Goal: Check status: Check status

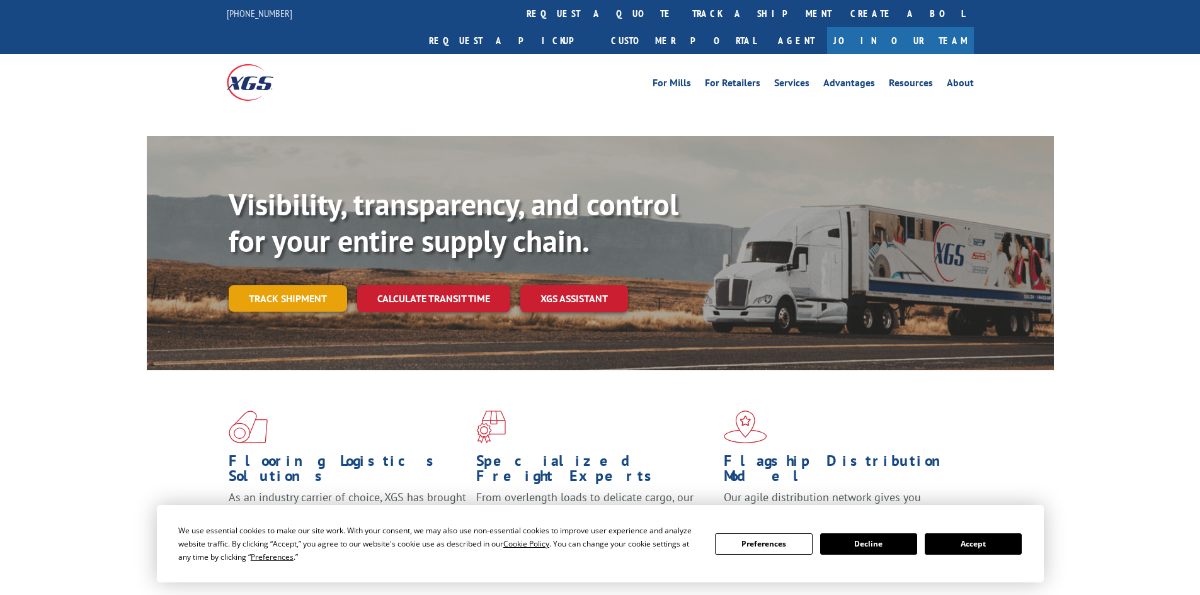
click at [280, 285] on link "Track shipment" at bounding box center [288, 298] width 118 height 26
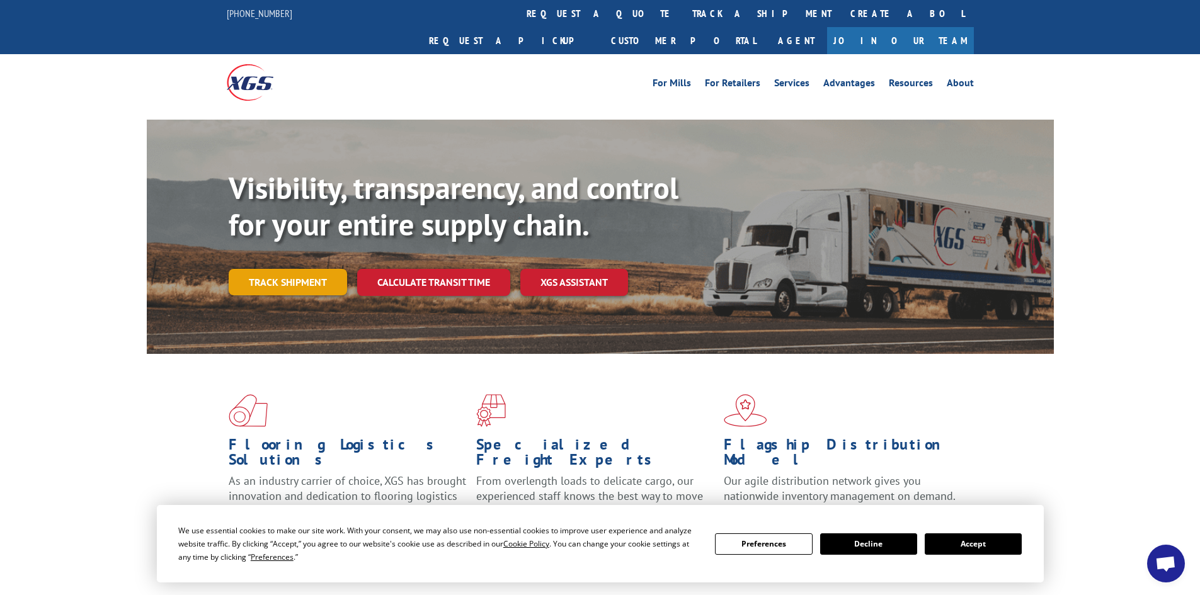
click at [299, 269] on link "Track shipment" at bounding box center [288, 282] width 118 height 26
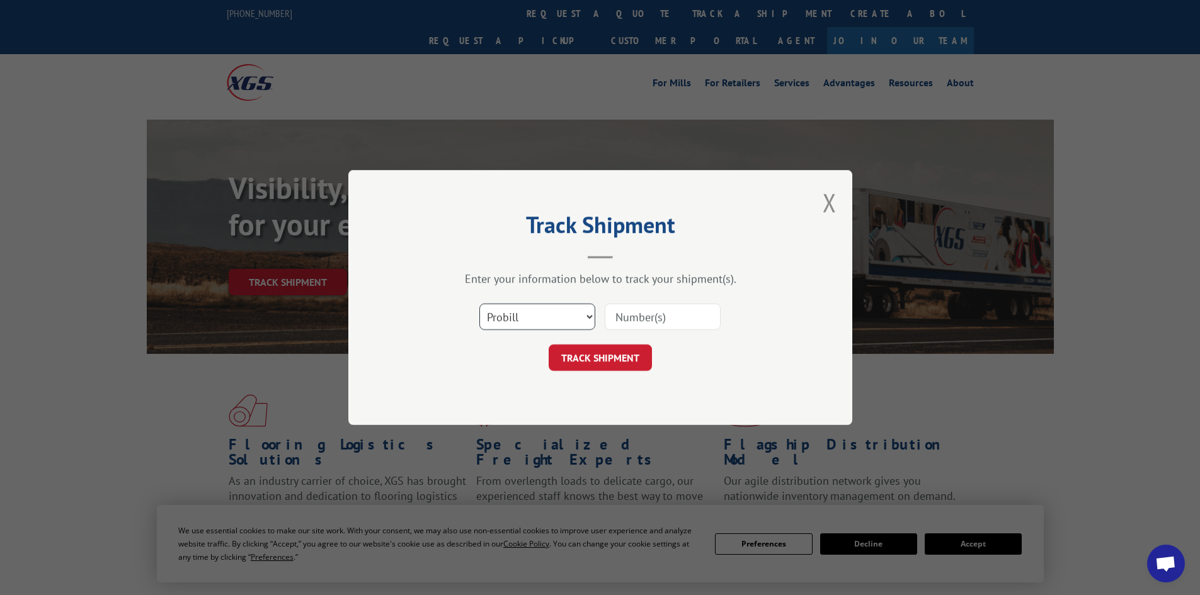
click at [553, 319] on select "Select category... Probill BOL PO" at bounding box center [538, 317] width 116 height 26
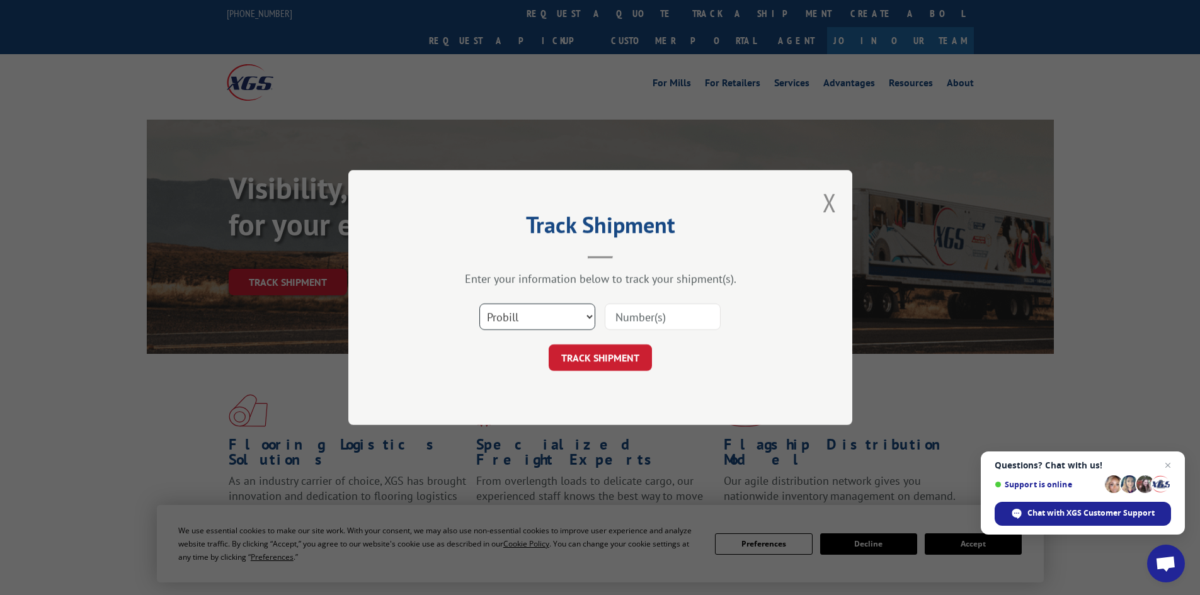
select select "bol"
click at [480, 304] on select "Select category... Probill BOL PO" at bounding box center [538, 317] width 116 height 26
paste input "7046592"
type input "7046592"
click at [585, 358] on button "TRACK SHIPMENT" at bounding box center [600, 358] width 103 height 26
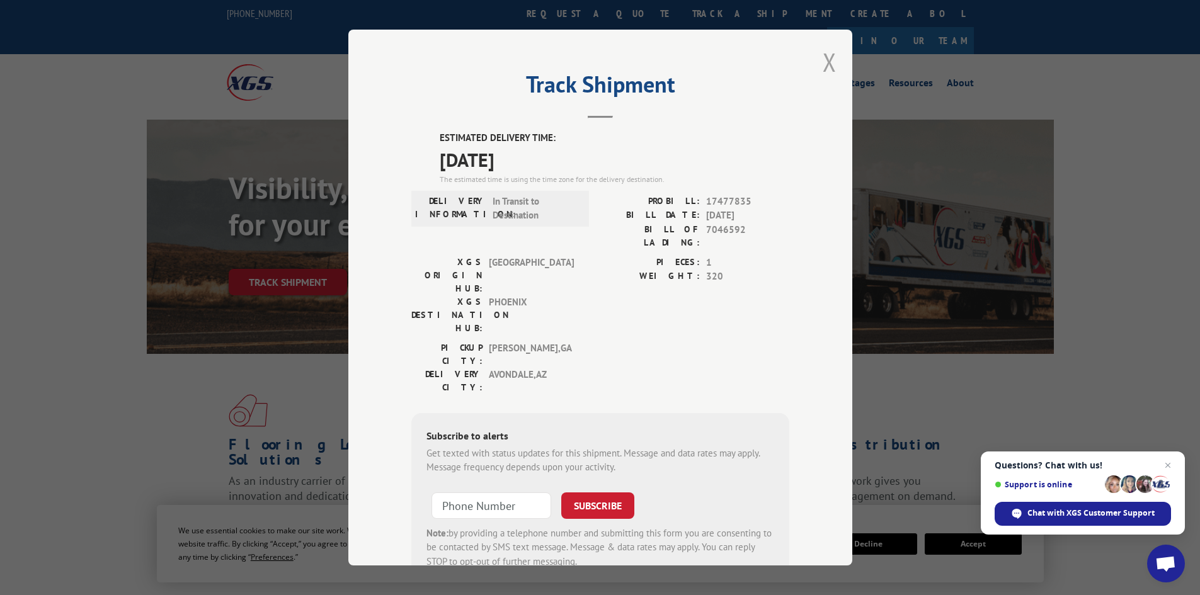
click at [823, 57] on button "Close modal" at bounding box center [830, 61] width 14 height 33
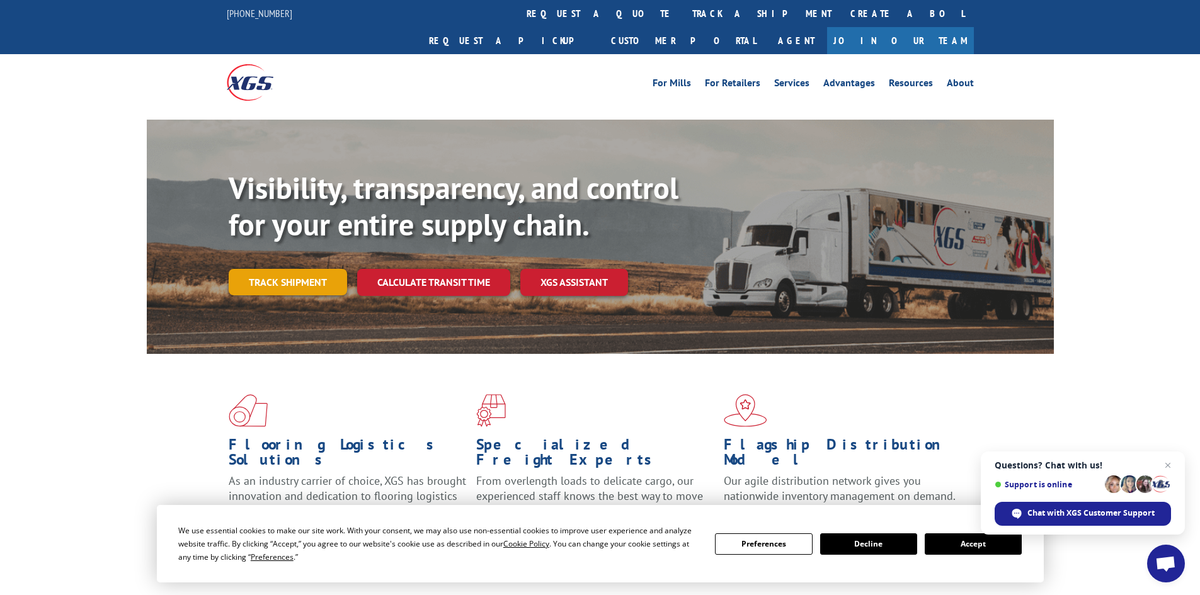
click at [289, 269] on link "Track shipment" at bounding box center [288, 282] width 118 height 26
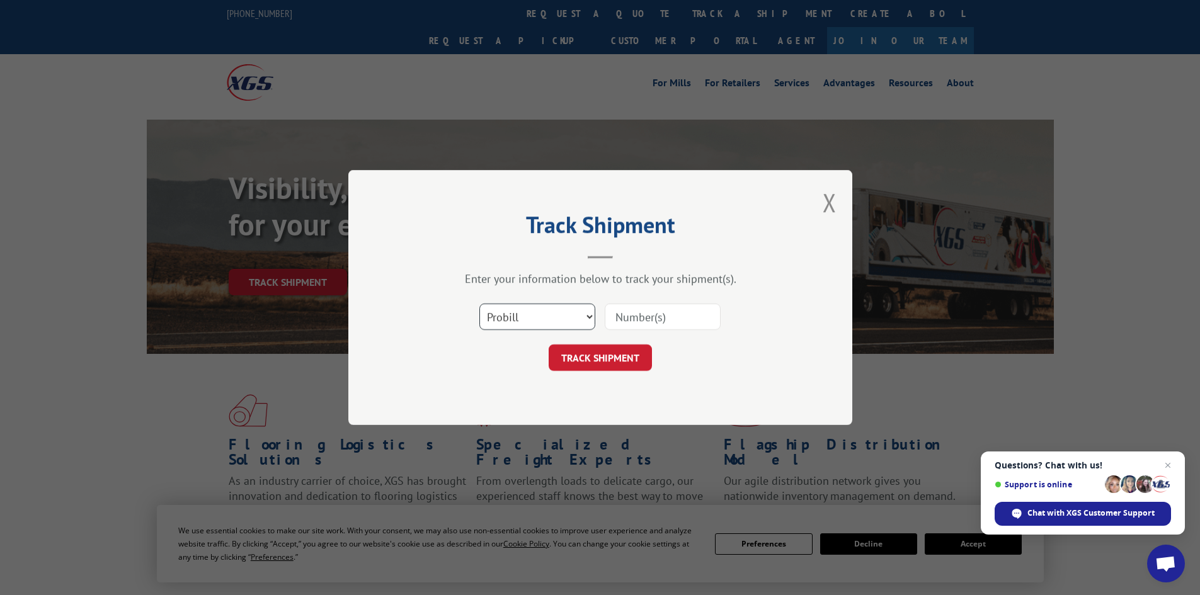
click at [560, 316] on select "Select category... Probill BOL PO" at bounding box center [538, 317] width 116 height 26
select select "bol"
click at [480, 304] on select "Select category... Probill BOL PO" at bounding box center [538, 317] width 116 height 26
click at [659, 321] on input at bounding box center [663, 317] width 116 height 26
paste input "7048693"
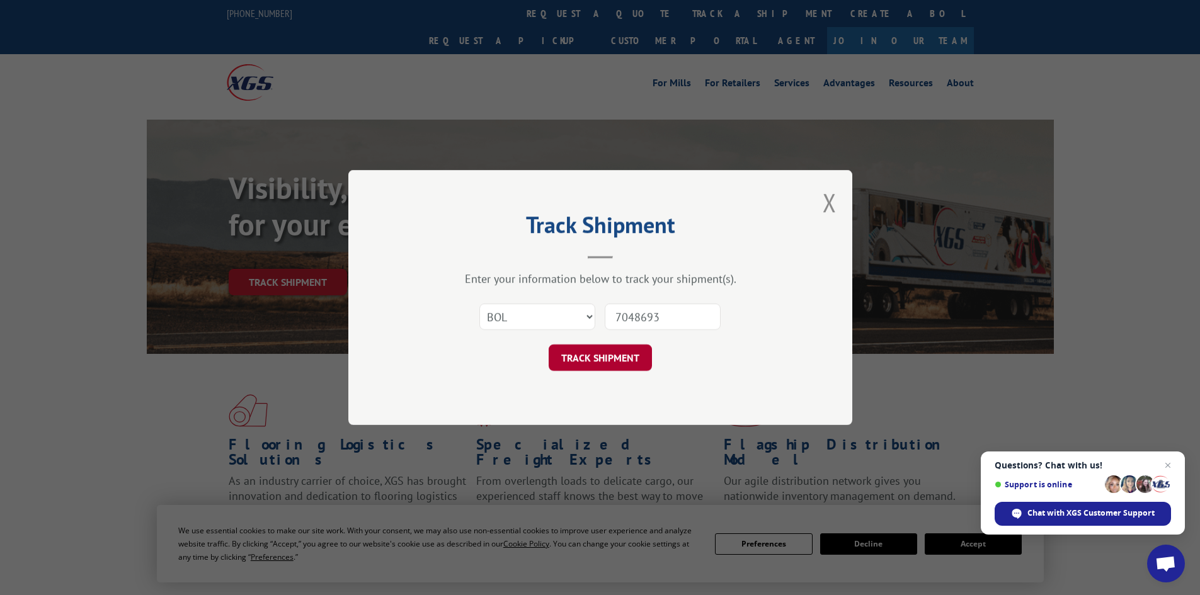
type input "7048693"
click at [593, 361] on button "TRACK SHIPMENT" at bounding box center [600, 358] width 103 height 26
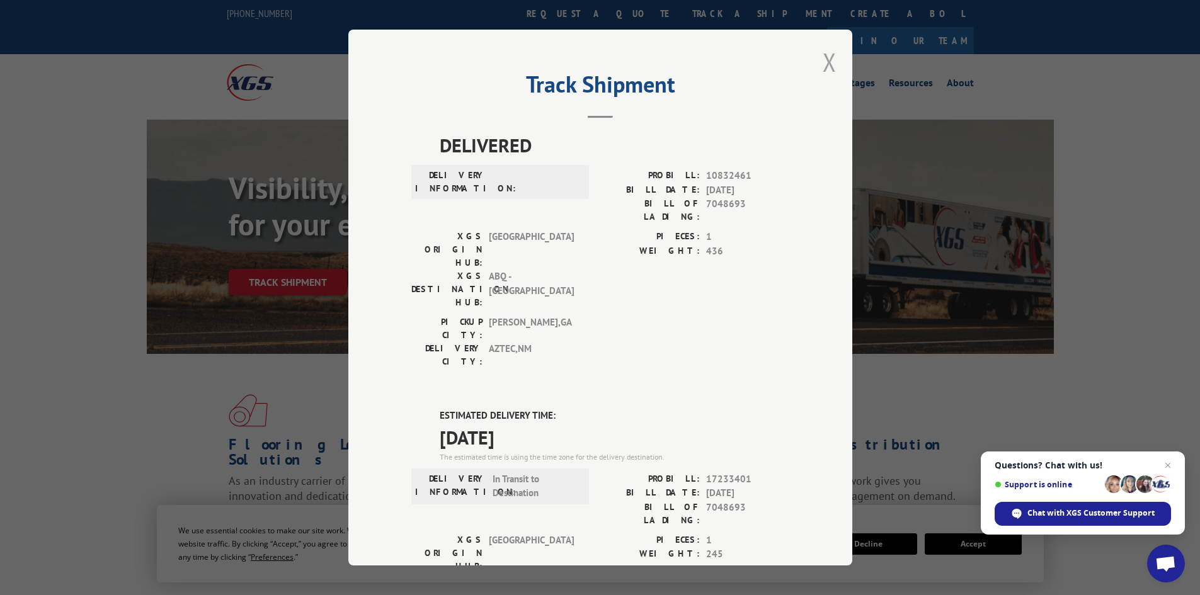
click at [823, 59] on button "Close modal" at bounding box center [830, 61] width 14 height 33
